Goal: Transaction & Acquisition: Book appointment/travel/reservation

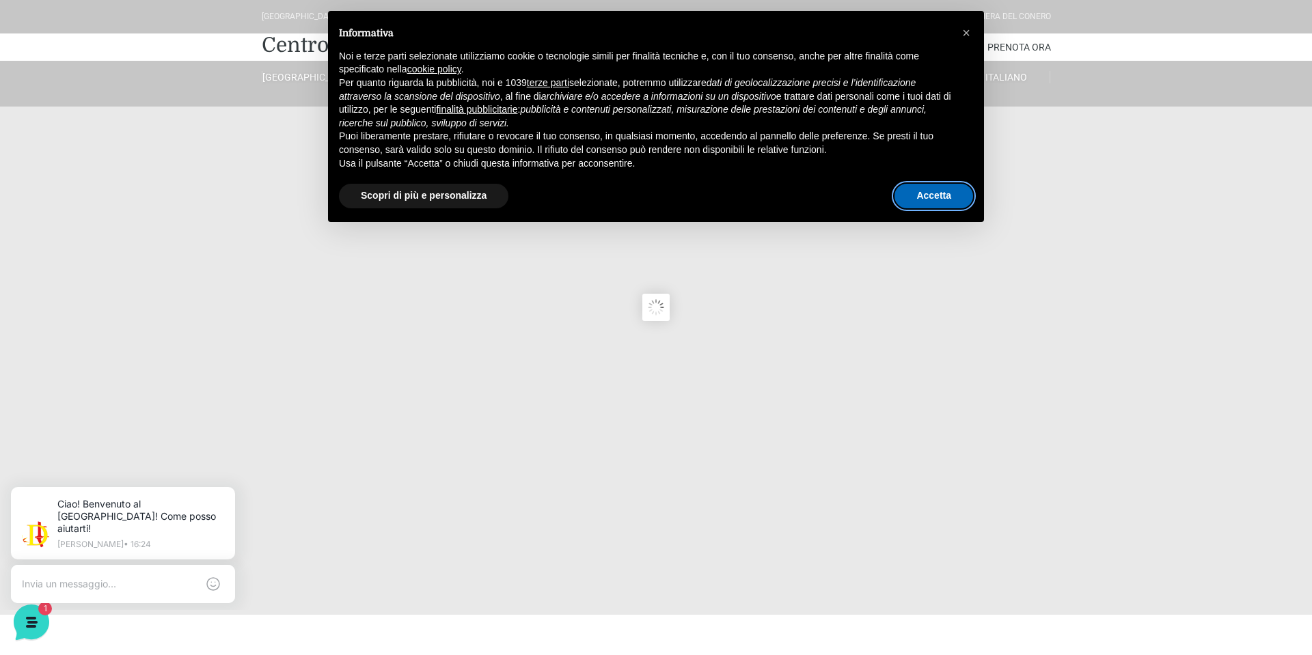
click at [927, 193] on button "Accetta" at bounding box center [934, 196] width 79 height 25
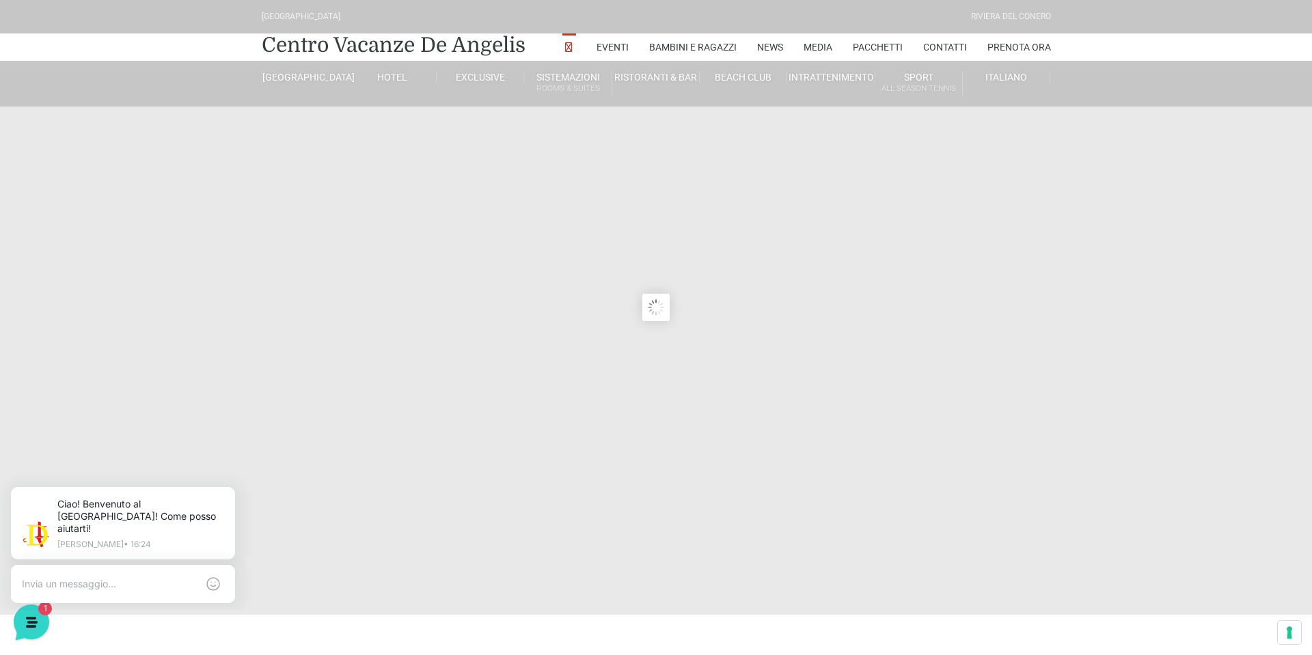
click at [934, 195] on sr7-content at bounding box center [656, 307] width 1312 height 615
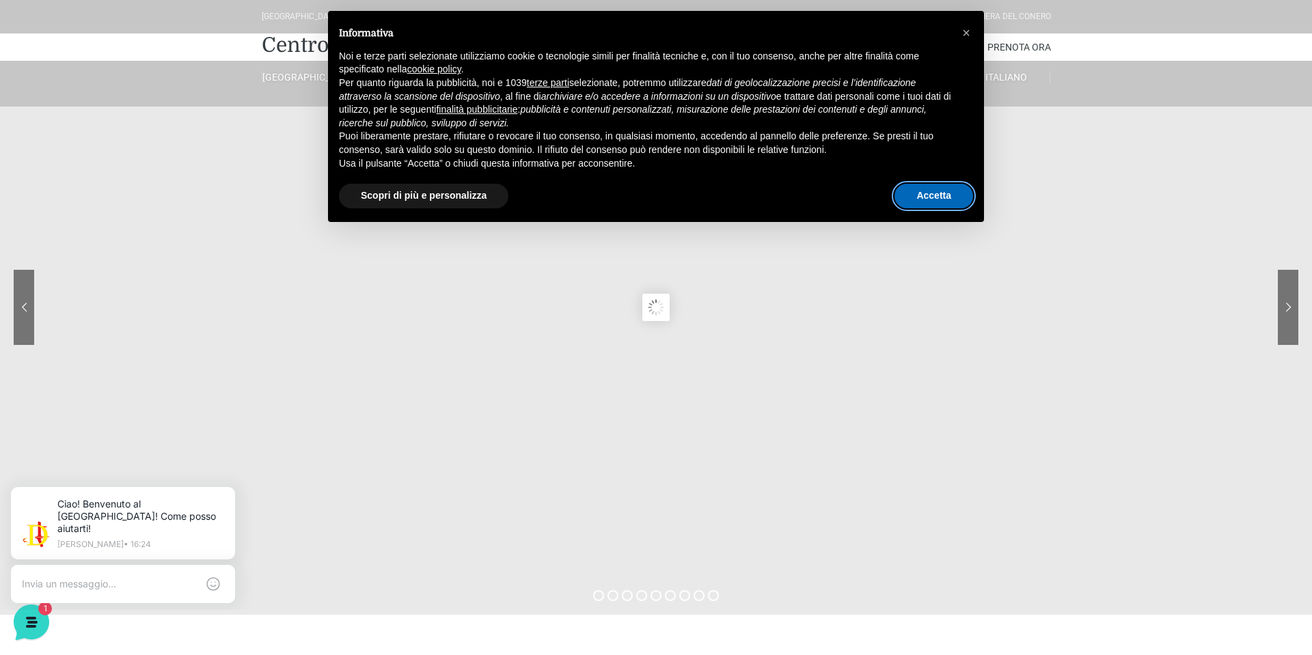
click at [940, 192] on button "Accetta" at bounding box center [934, 196] width 79 height 25
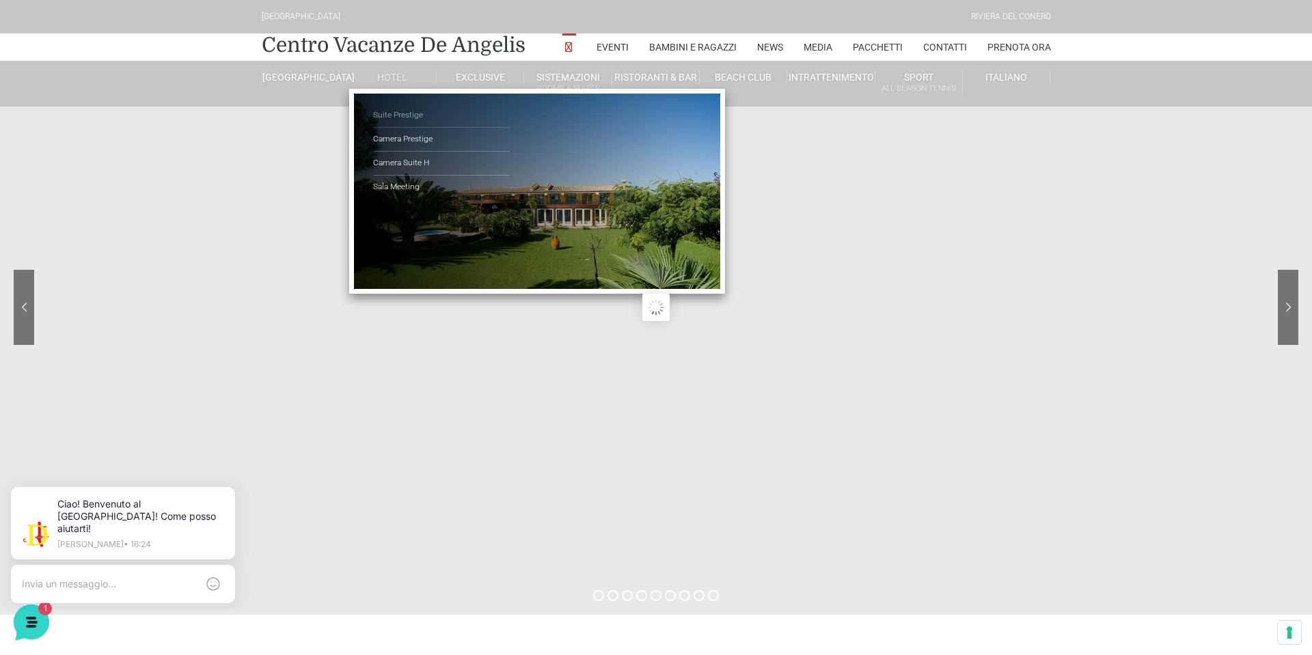
click at [405, 118] on link "Suite Prestige" at bounding box center [441, 116] width 137 height 24
click at [398, 113] on link "Suite Prestige" at bounding box center [441, 116] width 137 height 24
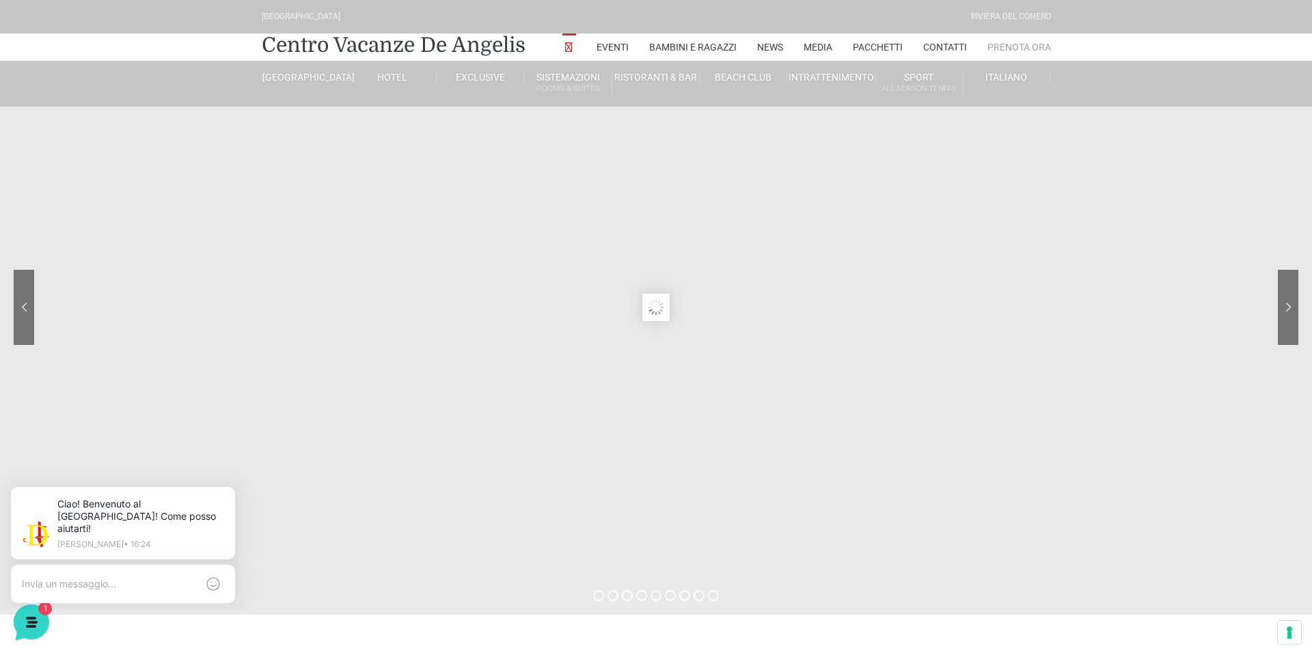
click at [1009, 54] on link "Prenota Ora" at bounding box center [1020, 46] width 64 height 27
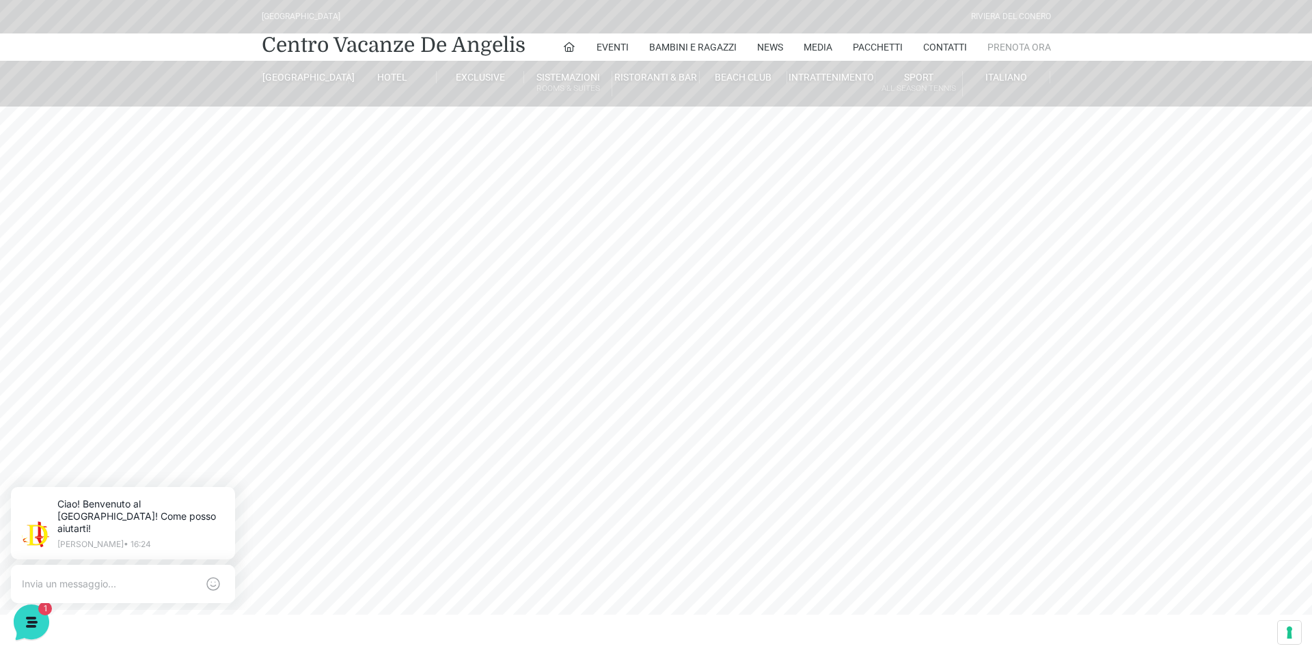
click at [1018, 42] on link "Prenota Ora" at bounding box center [1020, 46] width 64 height 27
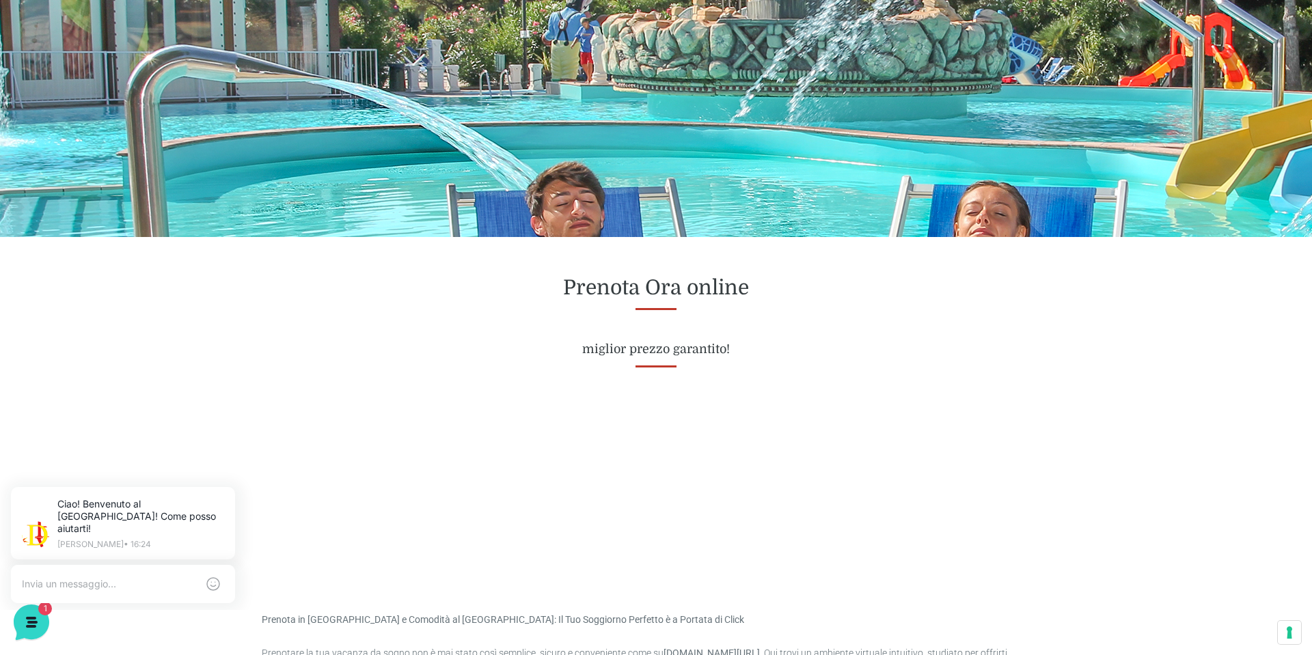
scroll to position [309, 0]
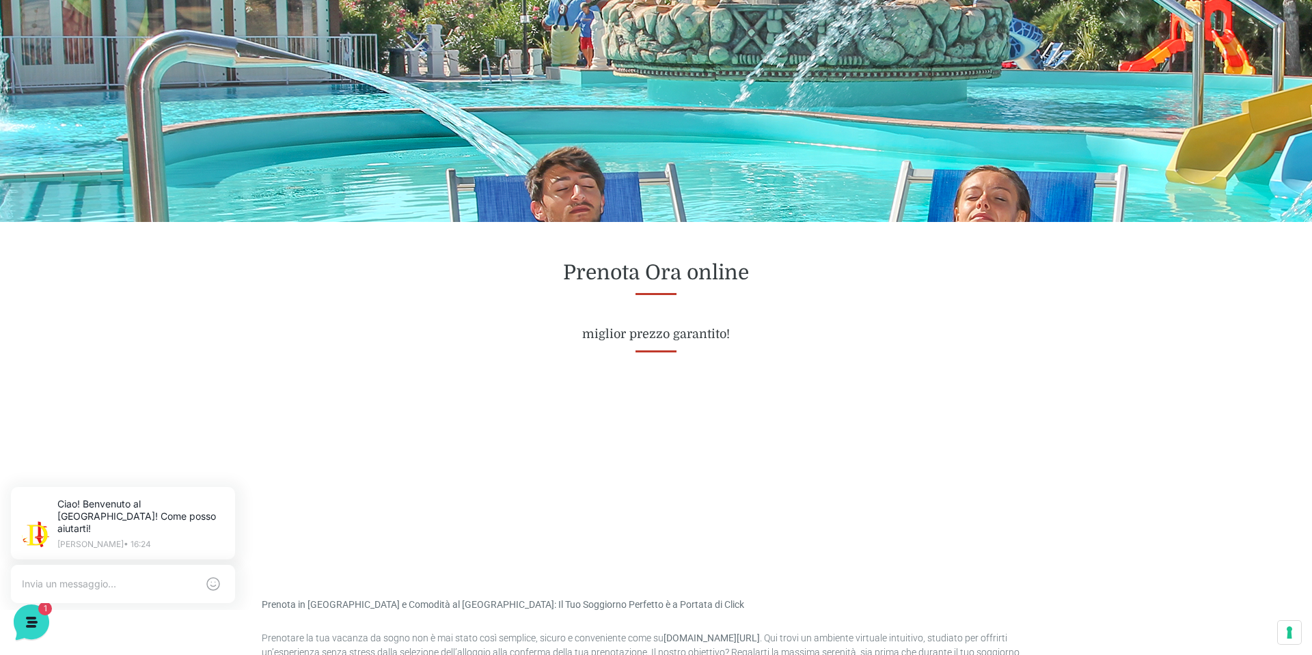
scroll to position [327, 0]
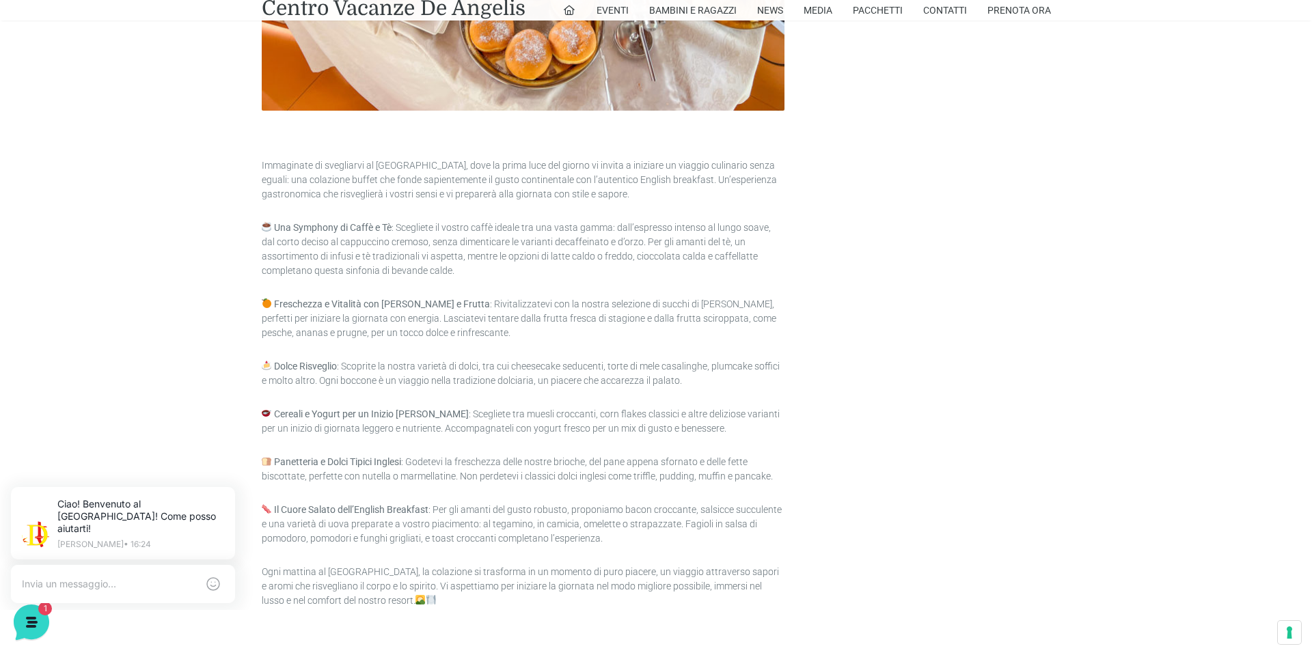
scroll to position [926, 0]
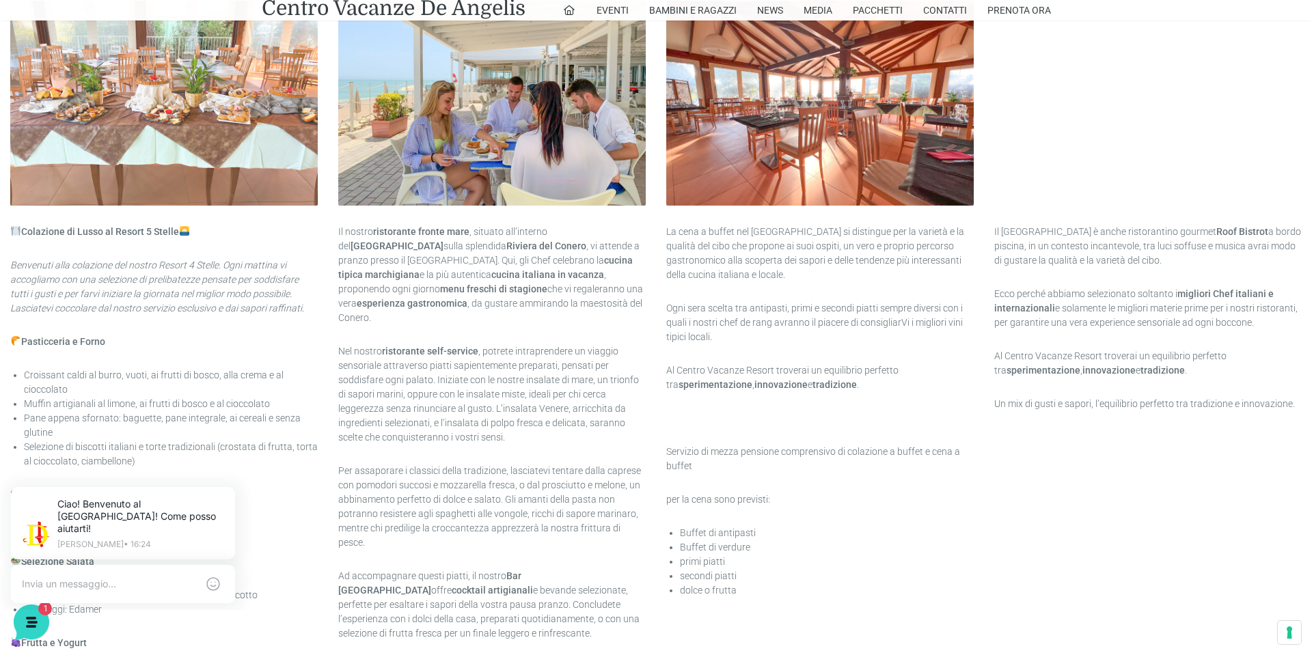
scroll to position [802, 0]
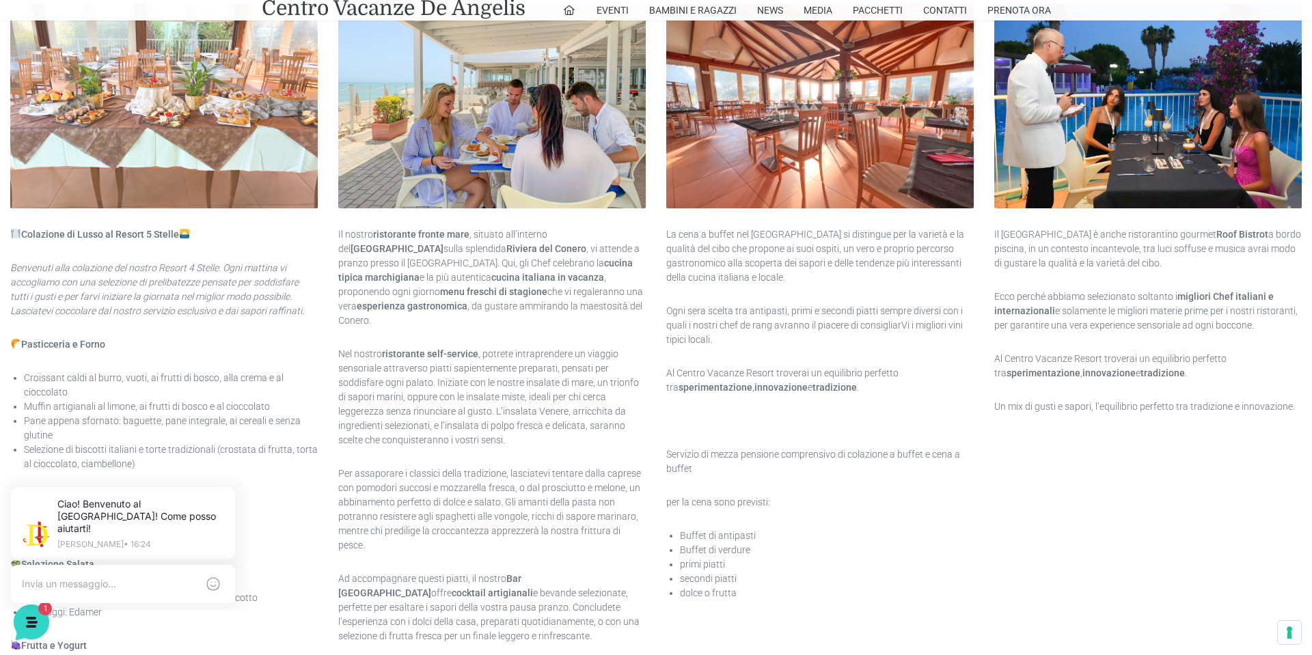
click at [181, 168] on img at bounding box center [164, 105] width 308 height 205
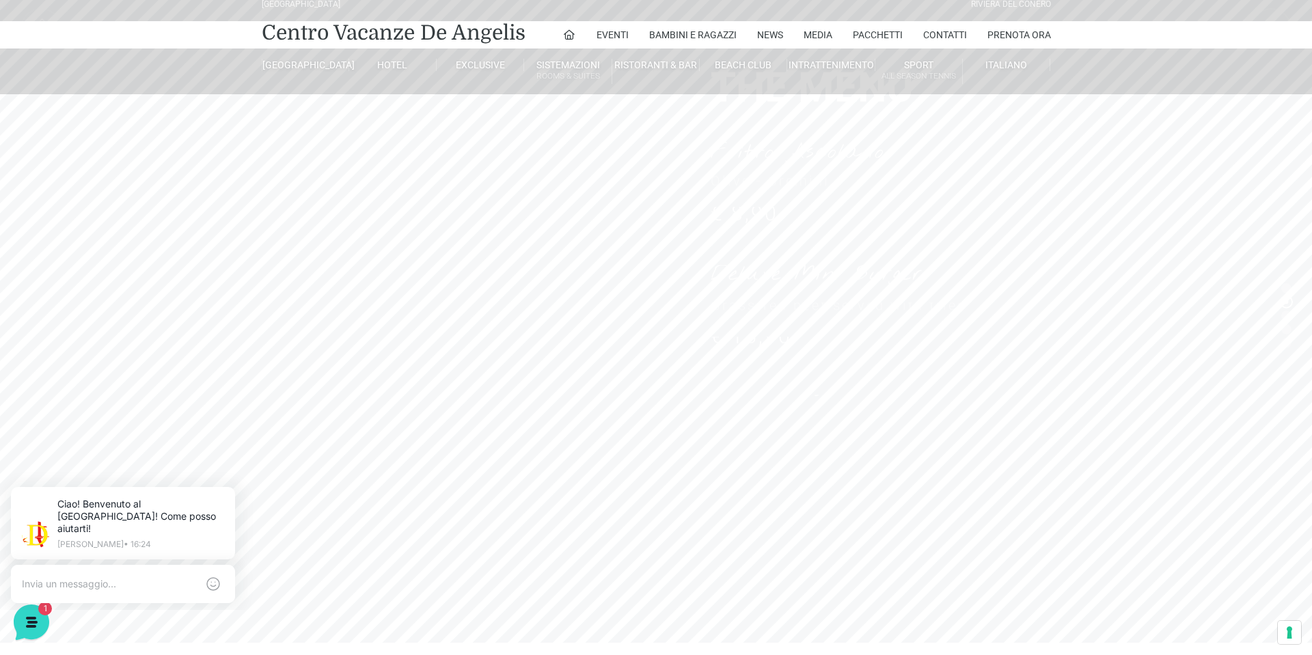
scroll to position [0, 0]
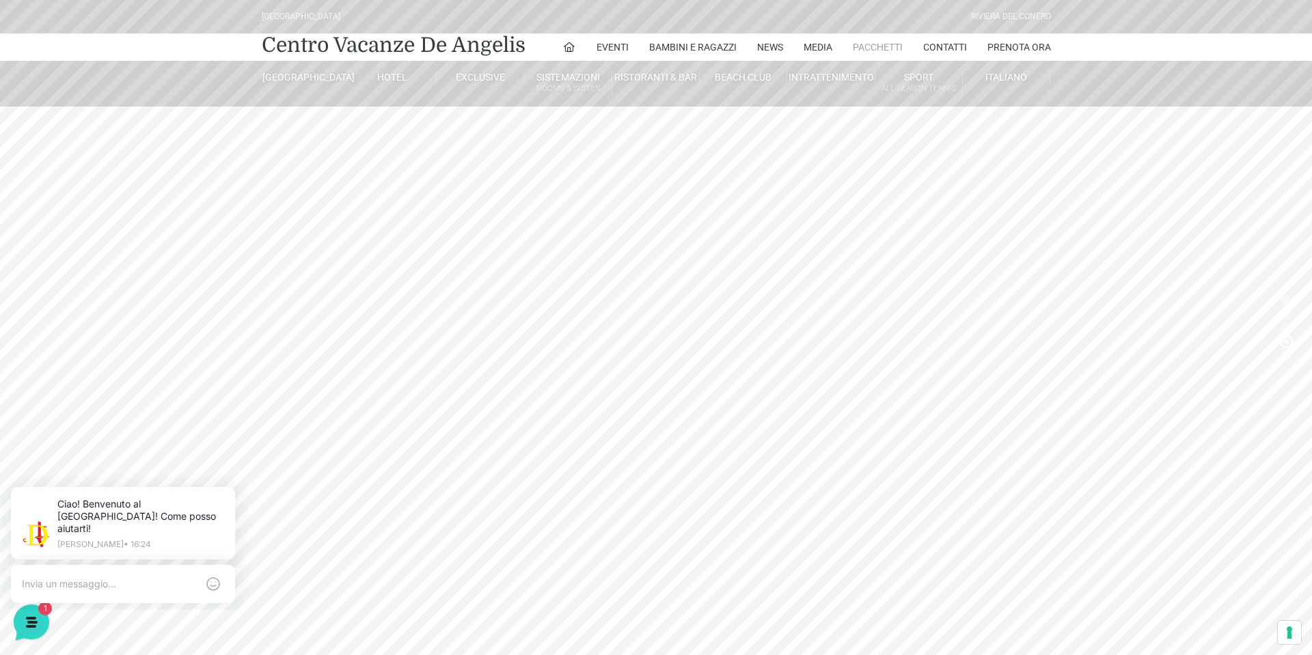
click at [883, 47] on link "Pacchetti" at bounding box center [878, 46] width 50 height 27
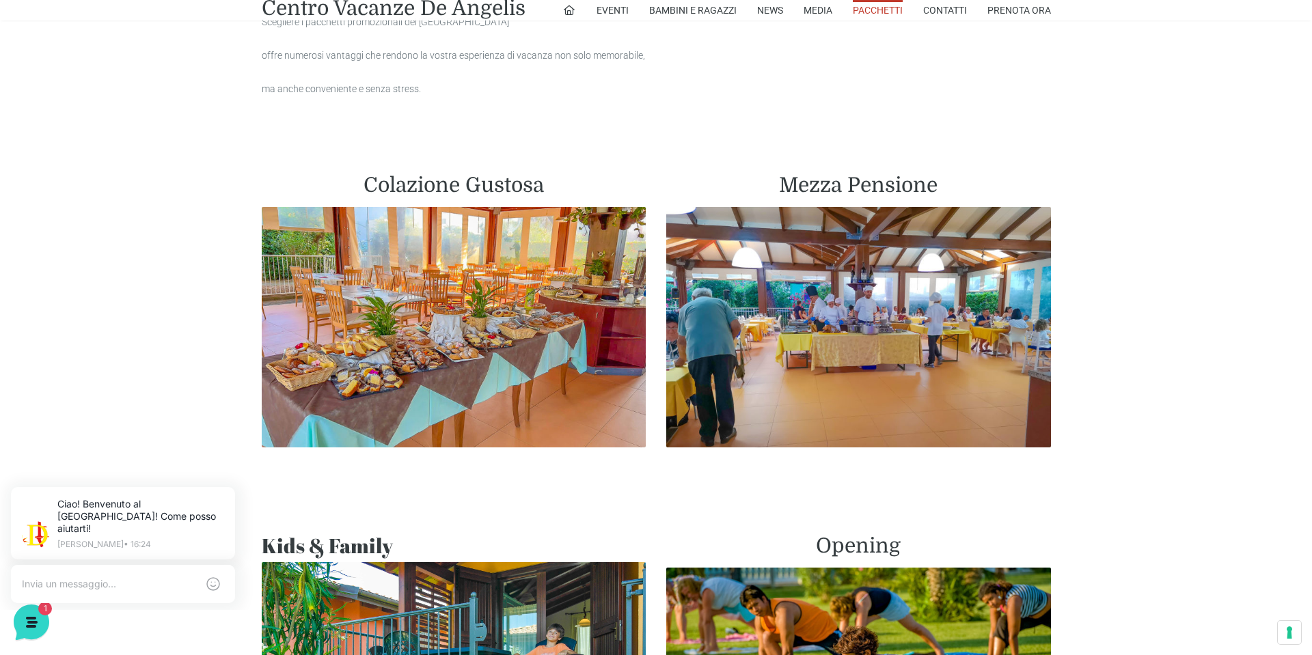
scroll to position [694, 0]
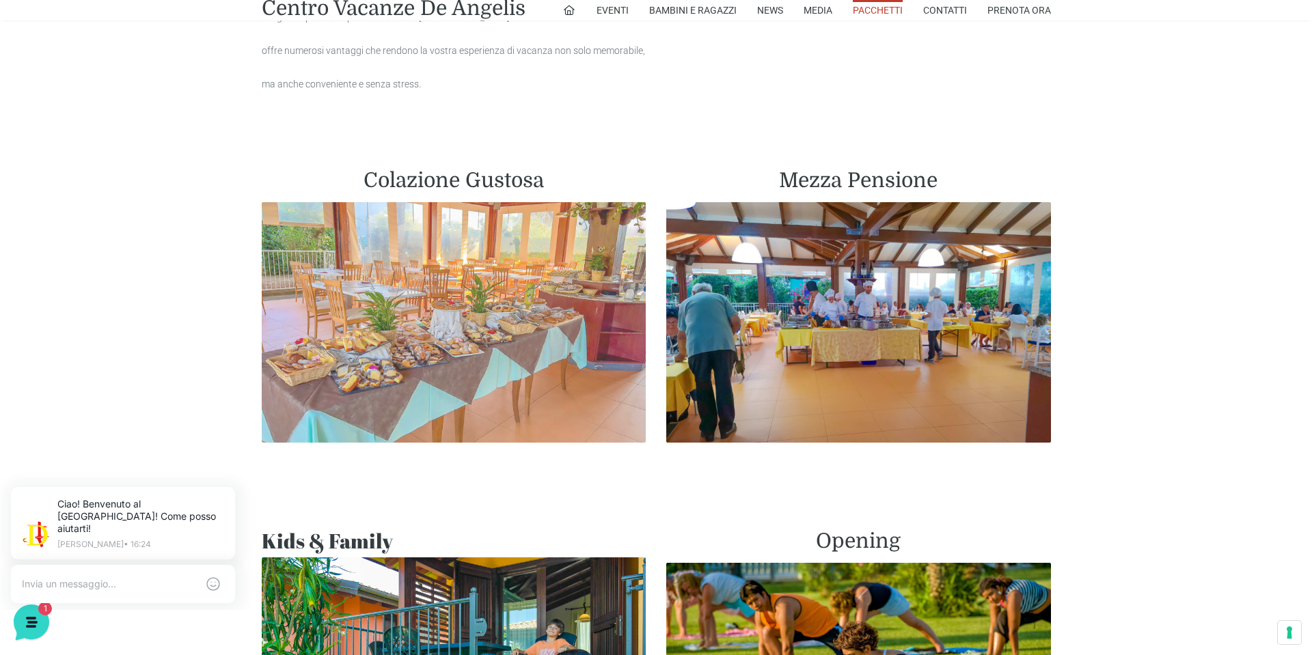
click at [535, 316] on img at bounding box center [454, 322] width 385 height 241
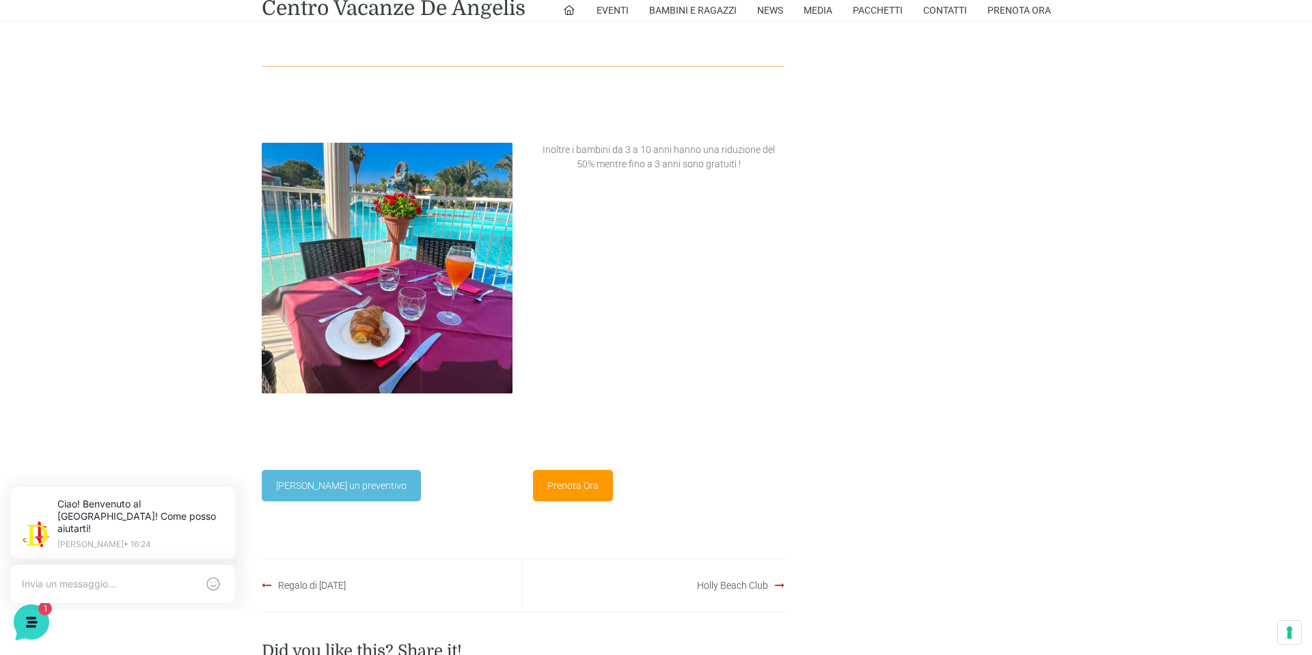
scroll to position [1546, 0]
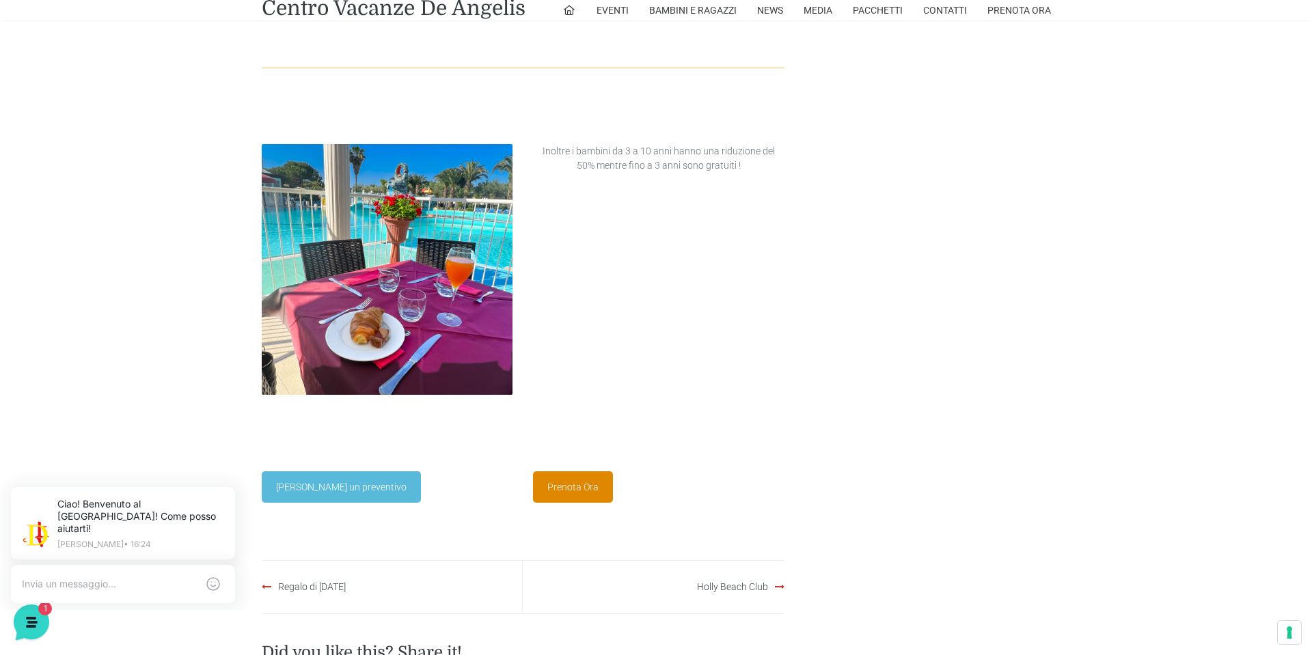
click at [569, 483] on link "Prenota Ora" at bounding box center [573, 487] width 80 height 31
